Goal: Transaction & Acquisition: Register for event/course

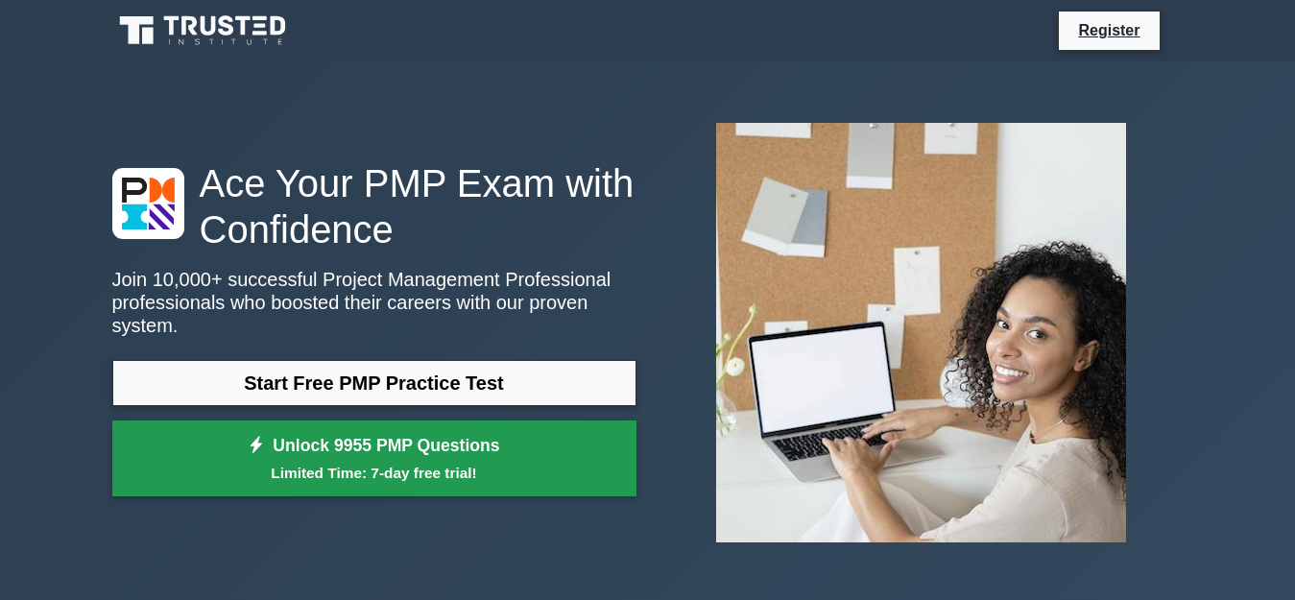
click at [486, 442] on link "Unlock 9955 PMP Questions Limited Time: 7-day free trial!" at bounding box center [374, 458] width 524 height 77
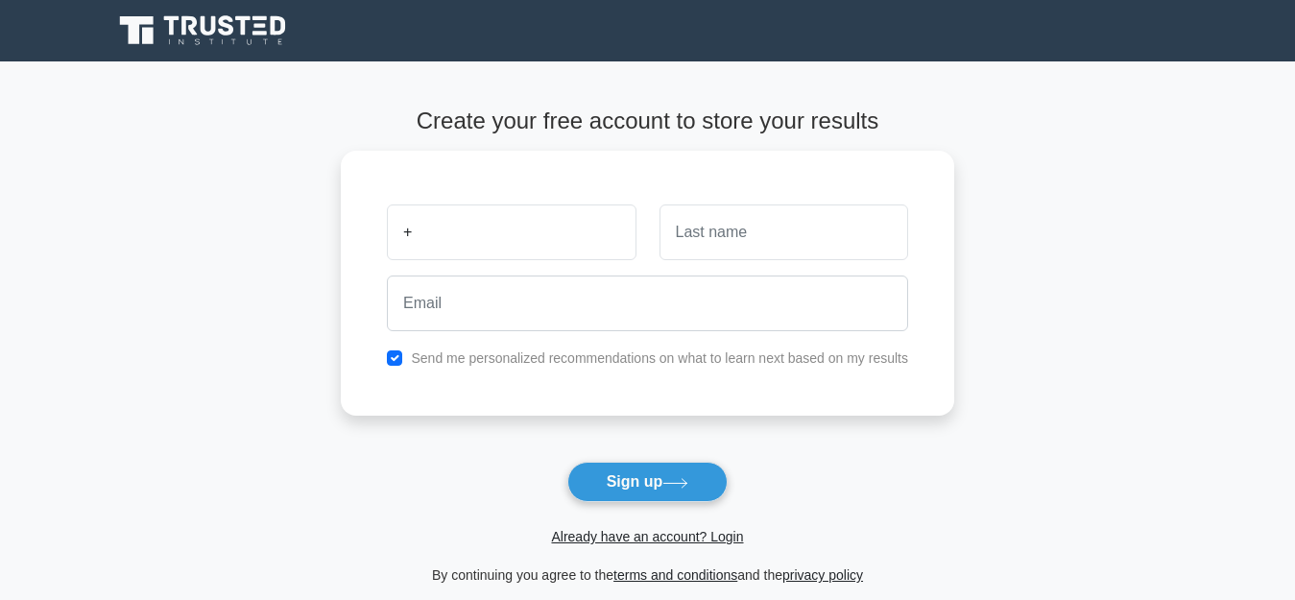
type input "+"
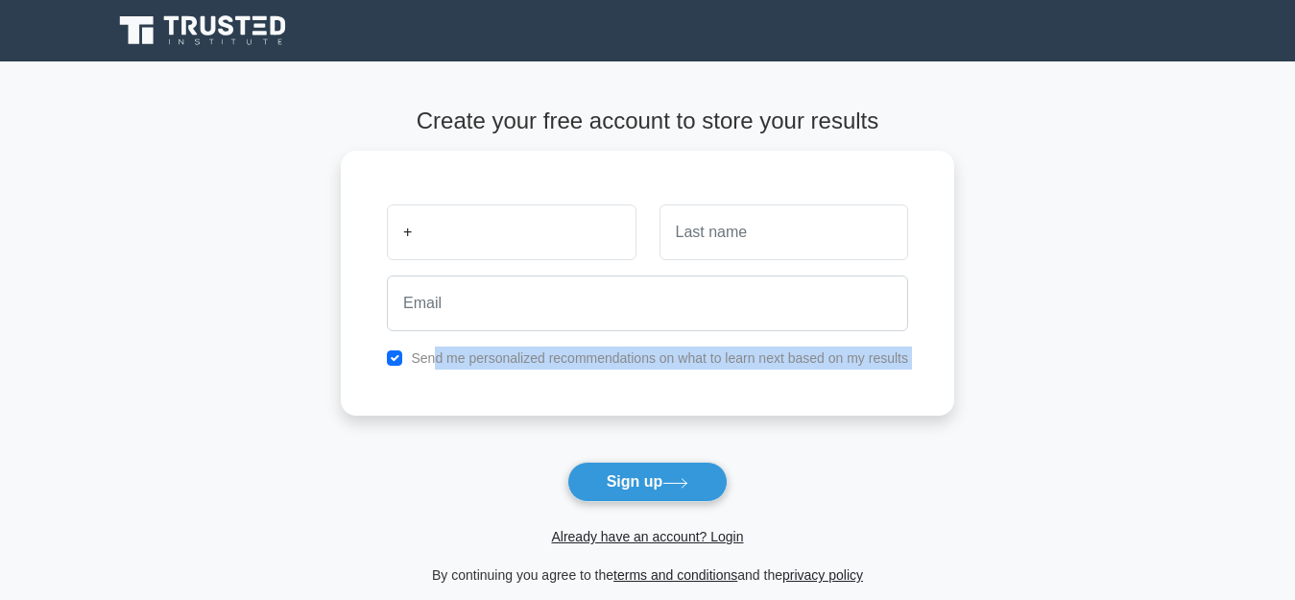
drag, startPoint x: 471, startPoint y: 435, endPoint x: 438, endPoint y: 425, distance: 34.9
click at [438, 424] on form "Create your free account to store your results + Send me personalized recommend…" at bounding box center [647, 347] width 613 height 479
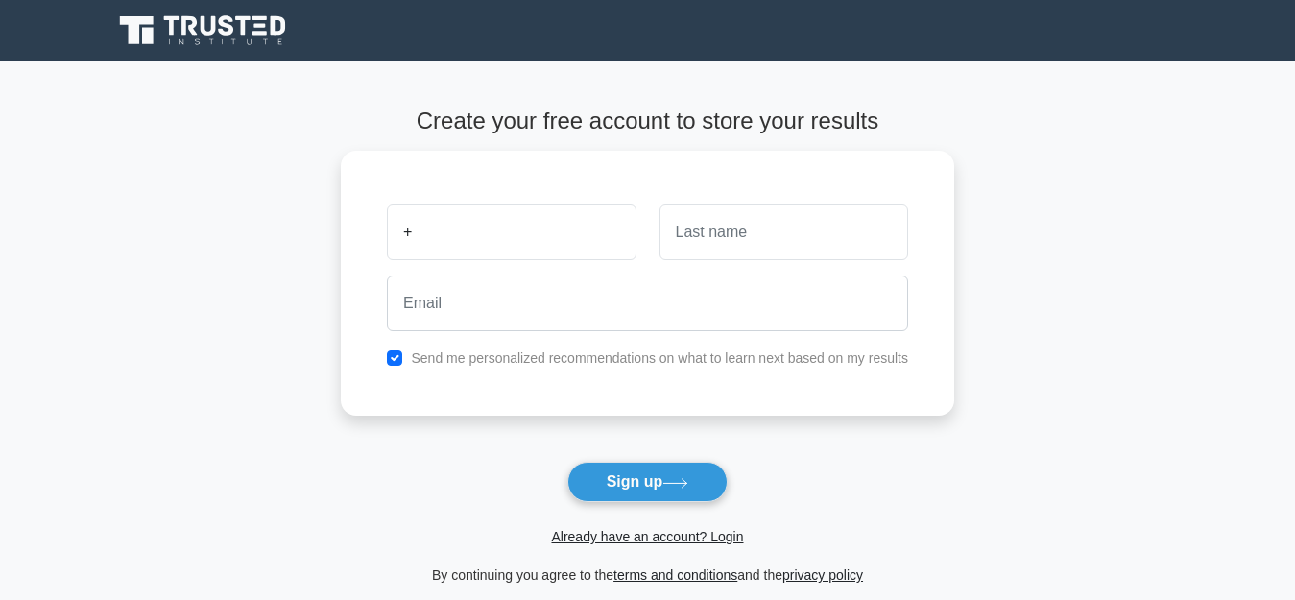
click at [438, 427] on form "Create your free account to store your results + Send me personalized recommend…" at bounding box center [647, 347] width 613 height 479
